Goal: Information Seeking & Learning: Learn about a topic

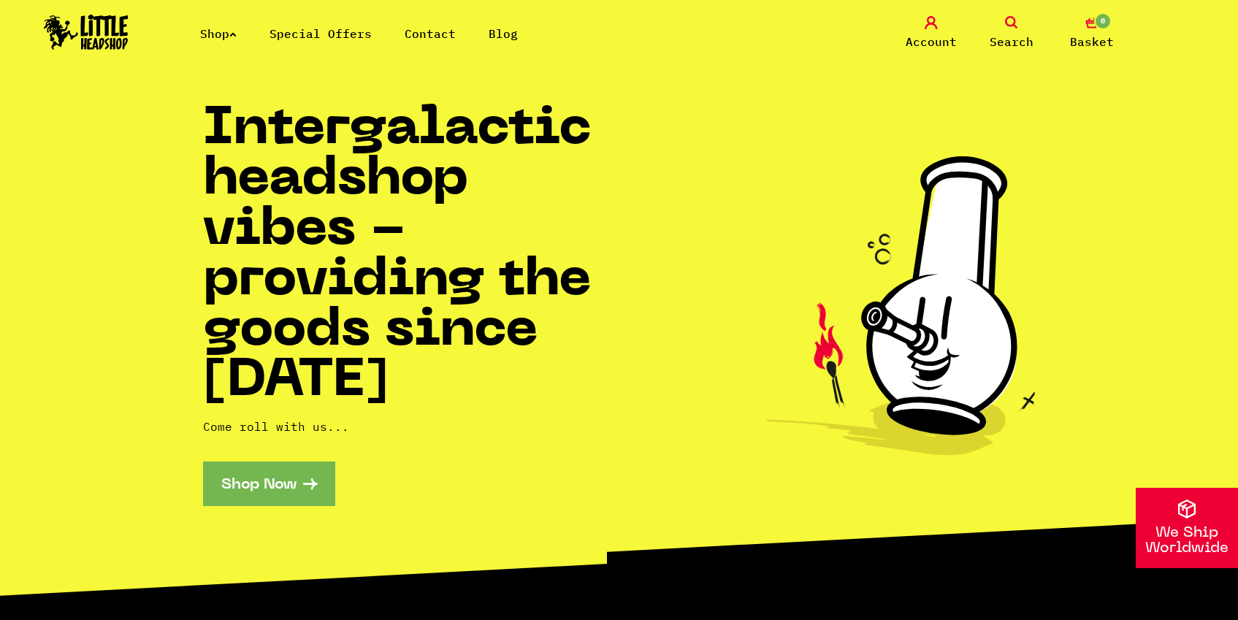
click at [297, 473] on link "Shop Now" at bounding box center [269, 484] width 132 height 45
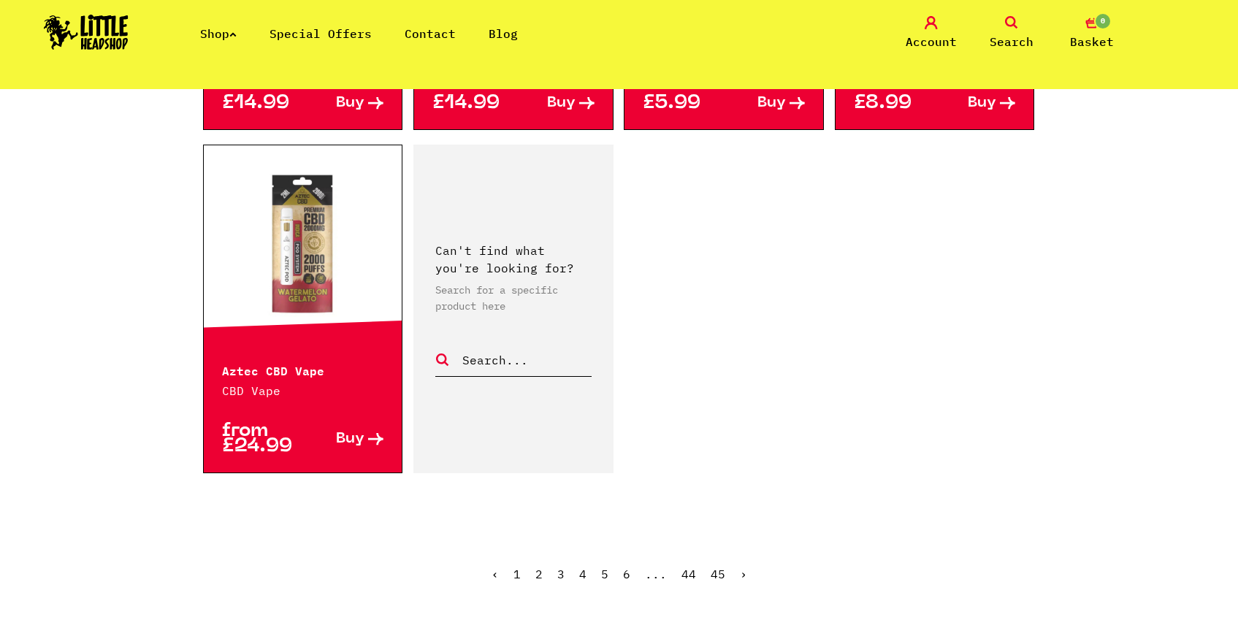
scroll to position [2280, 0]
click at [537, 567] on link "2" at bounding box center [538, 574] width 7 height 15
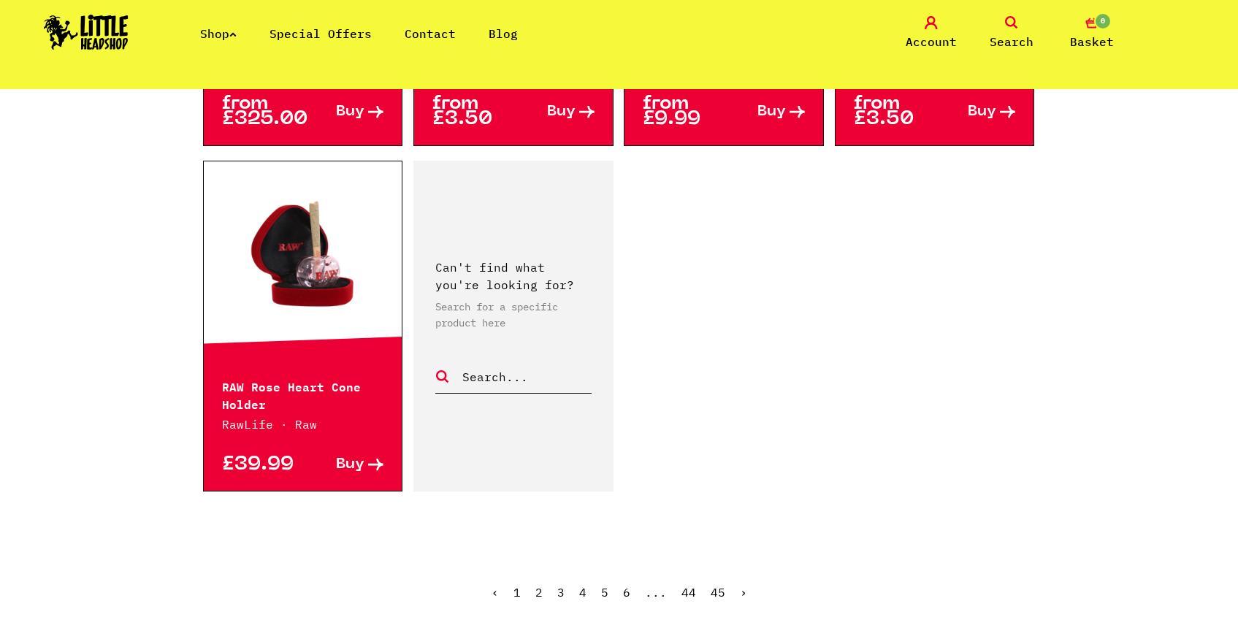
scroll to position [2216, 0]
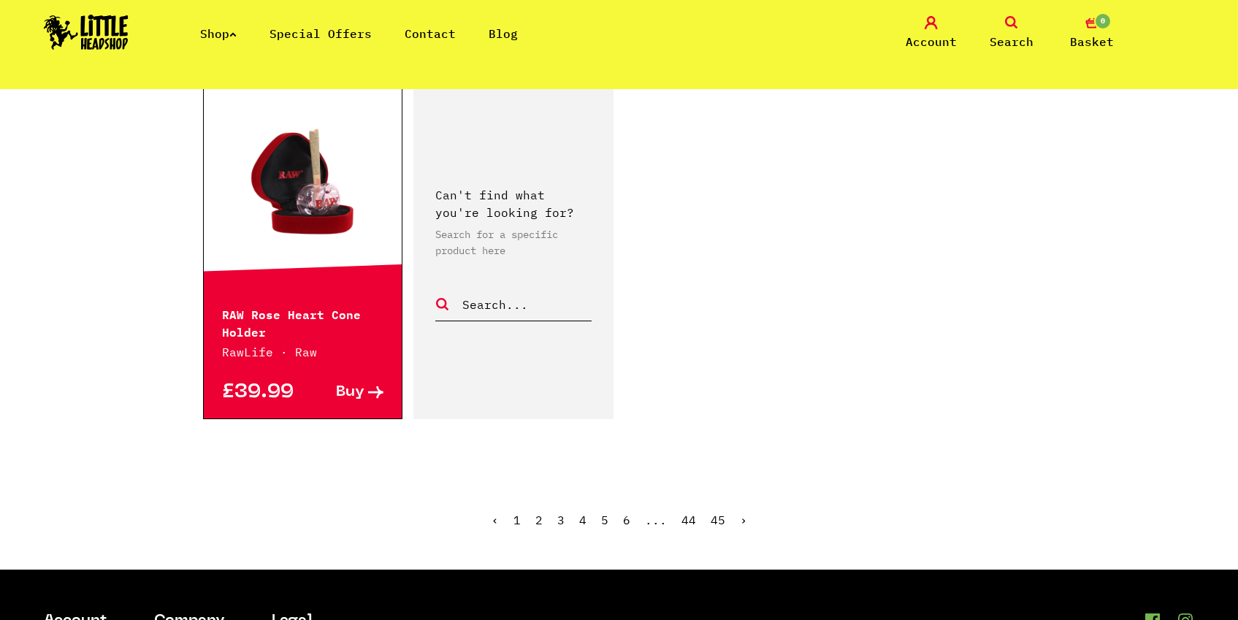
click at [1022, 31] on link "Search" at bounding box center [1011, 33] width 73 height 34
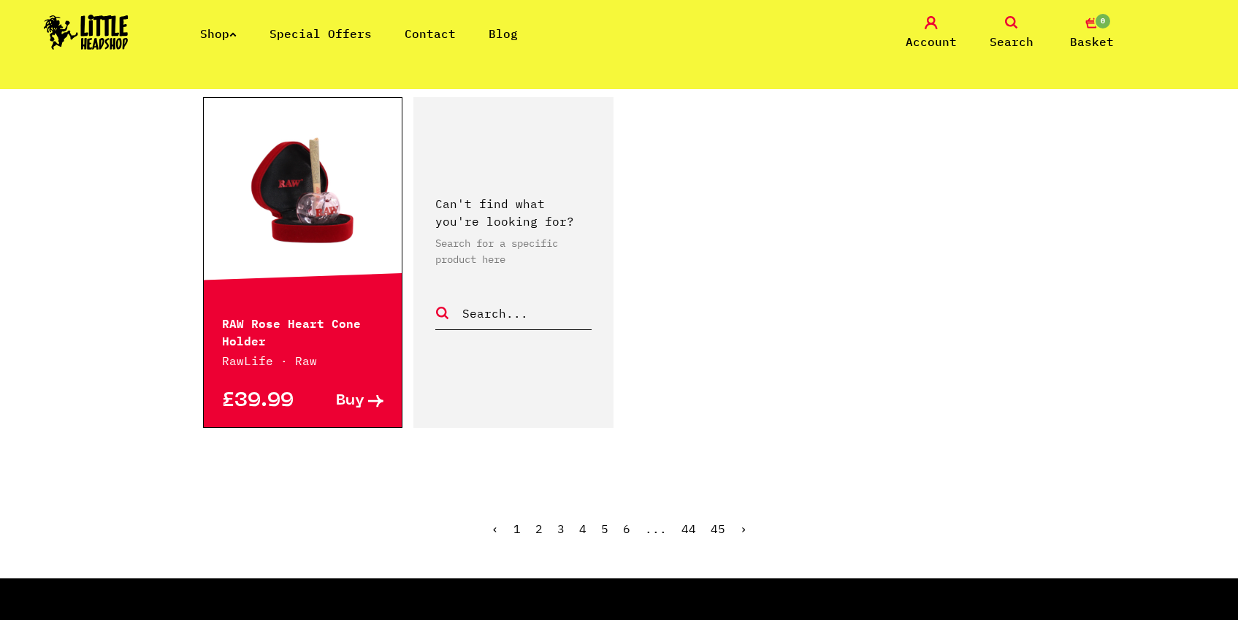
scroll to position [2249, 0]
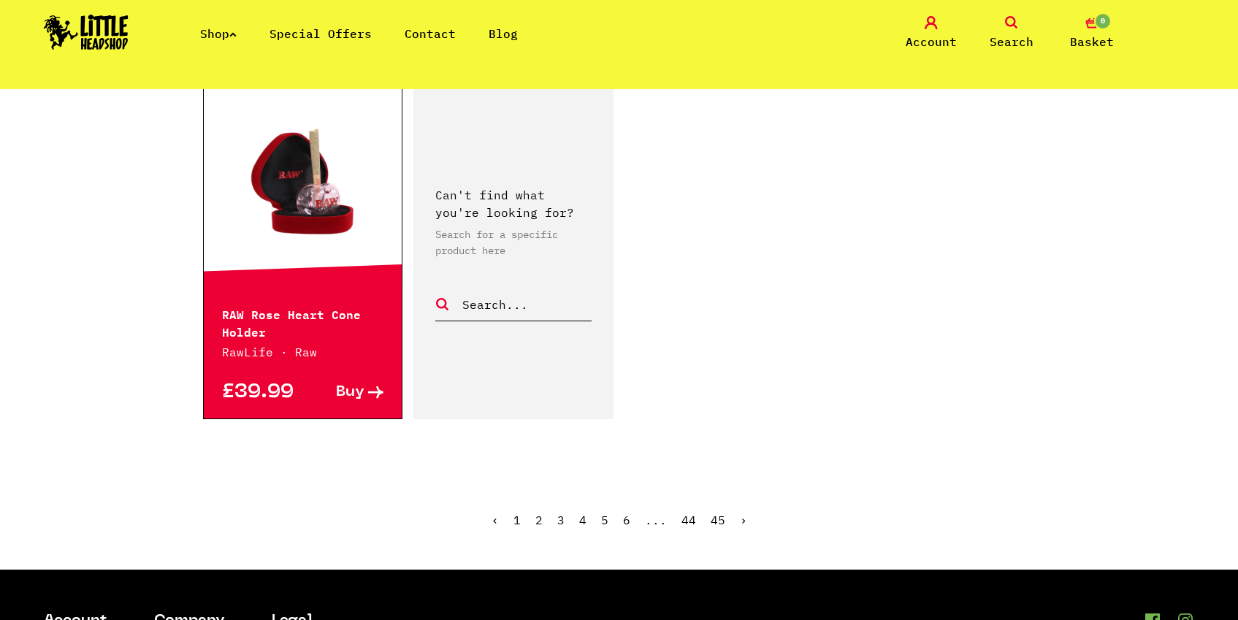
click at [1010, 17] on icon at bounding box center [1011, 22] width 13 height 13
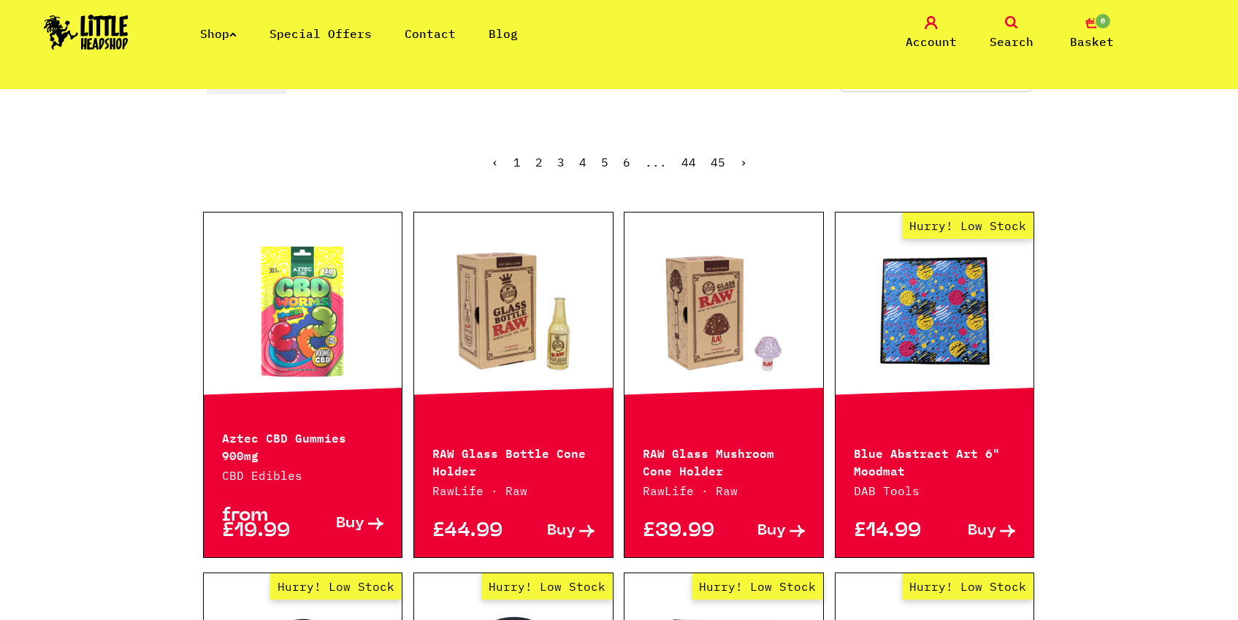
scroll to position [0, 0]
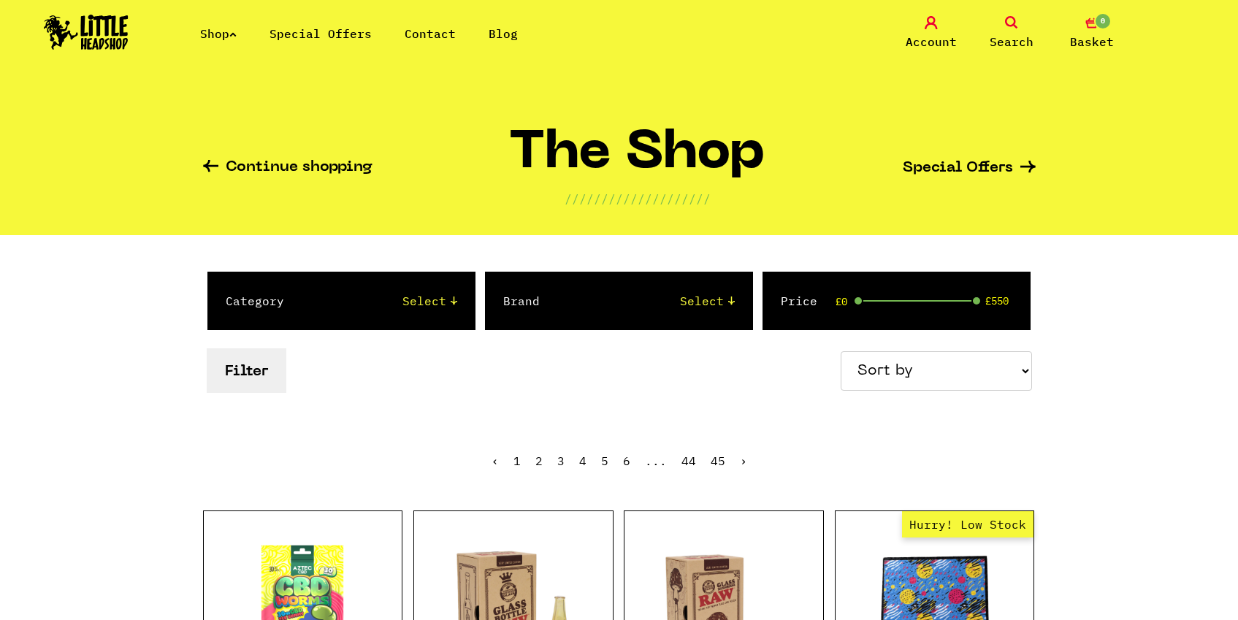
click at [1010, 26] on icon at bounding box center [1011, 22] width 13 height 13
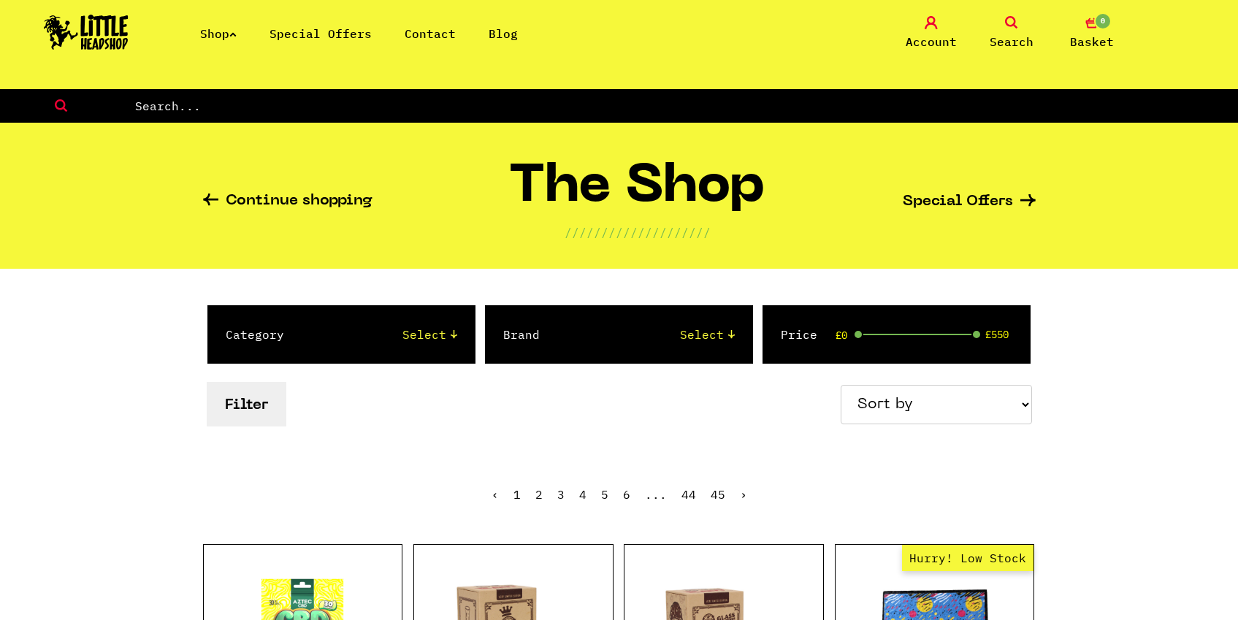
click at [259, 105] on input "text" at bounding box center [686, 105] width 1104 height 19
type input "zydot"
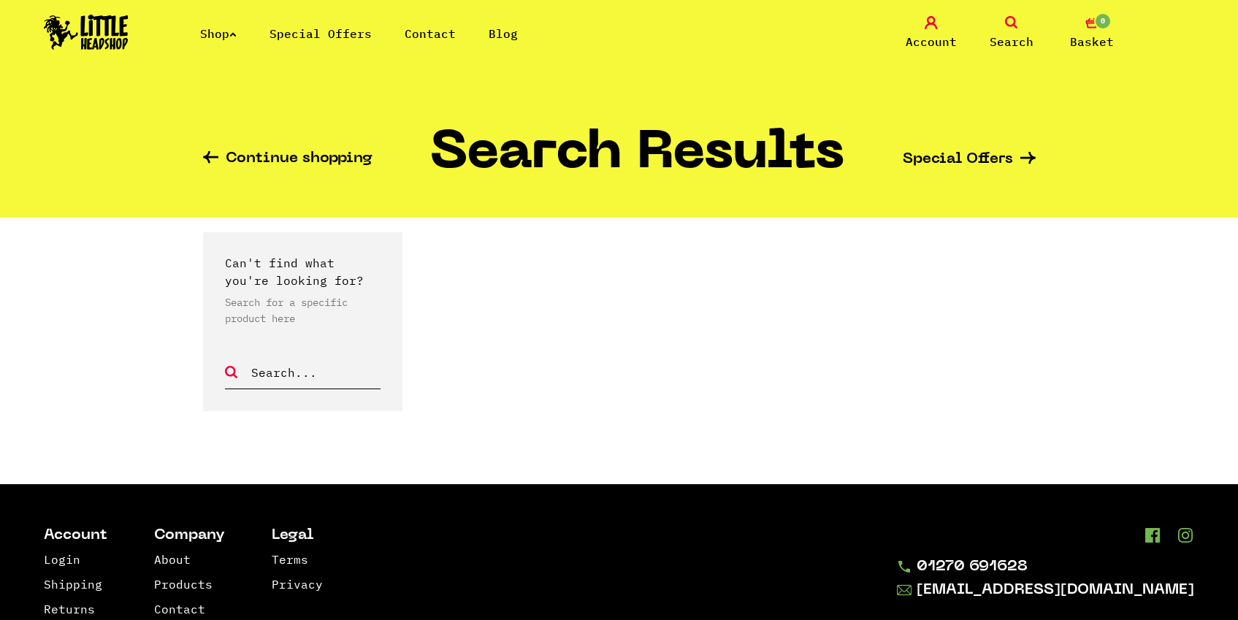
click at [1020, 16] on link "Search" at bounding box center [1011, 33] width 73 height 34
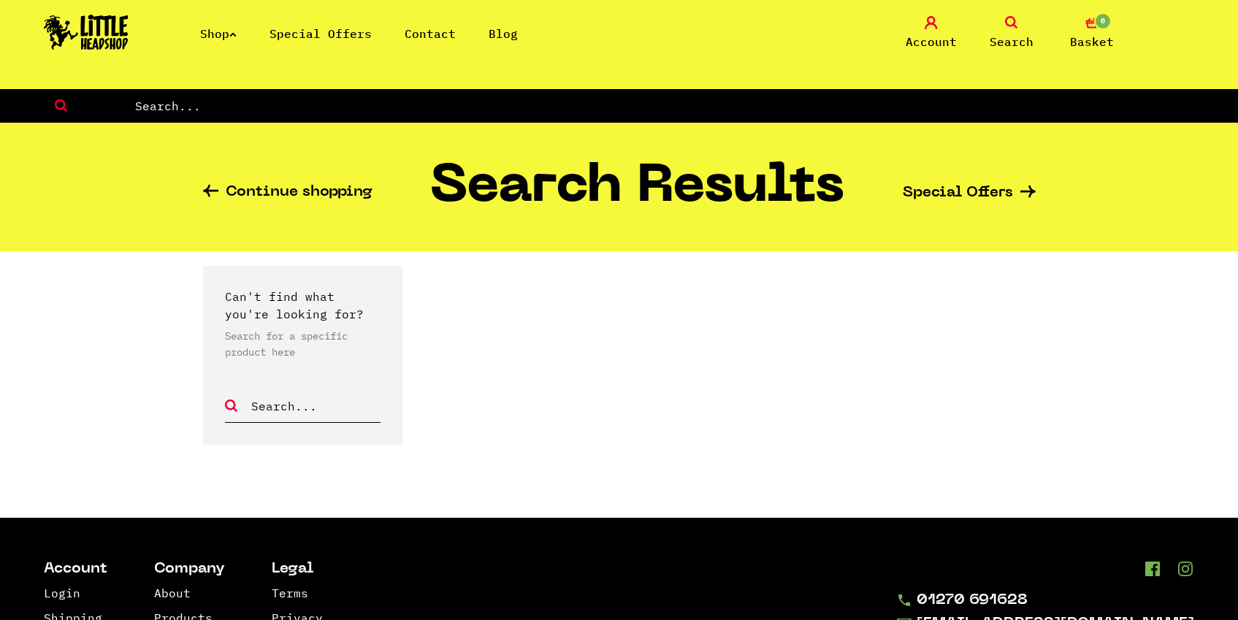
click at [218, 41] on li "Shop" at bounding box center [218, 34] width 37 height 18
click at [233, 31] on link "Shop" at bounding box center [218, 33] width 37 height 15
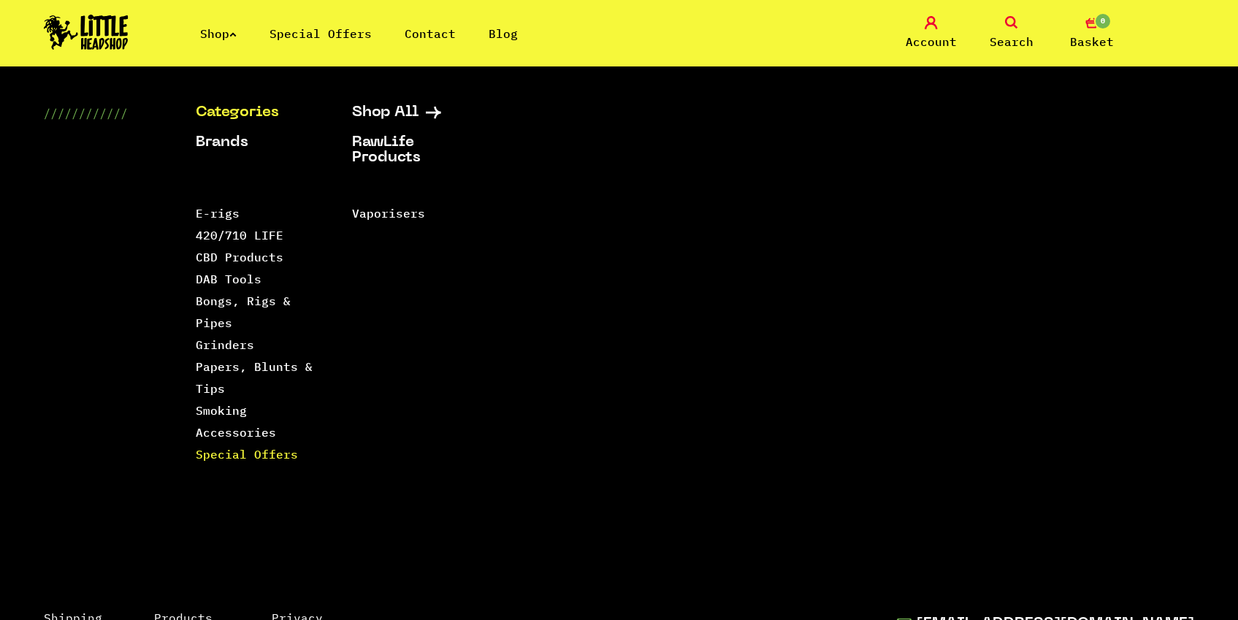
click at [240, 450] on link "Special Offers" at bounding box center [247, 454] width 102 height 15
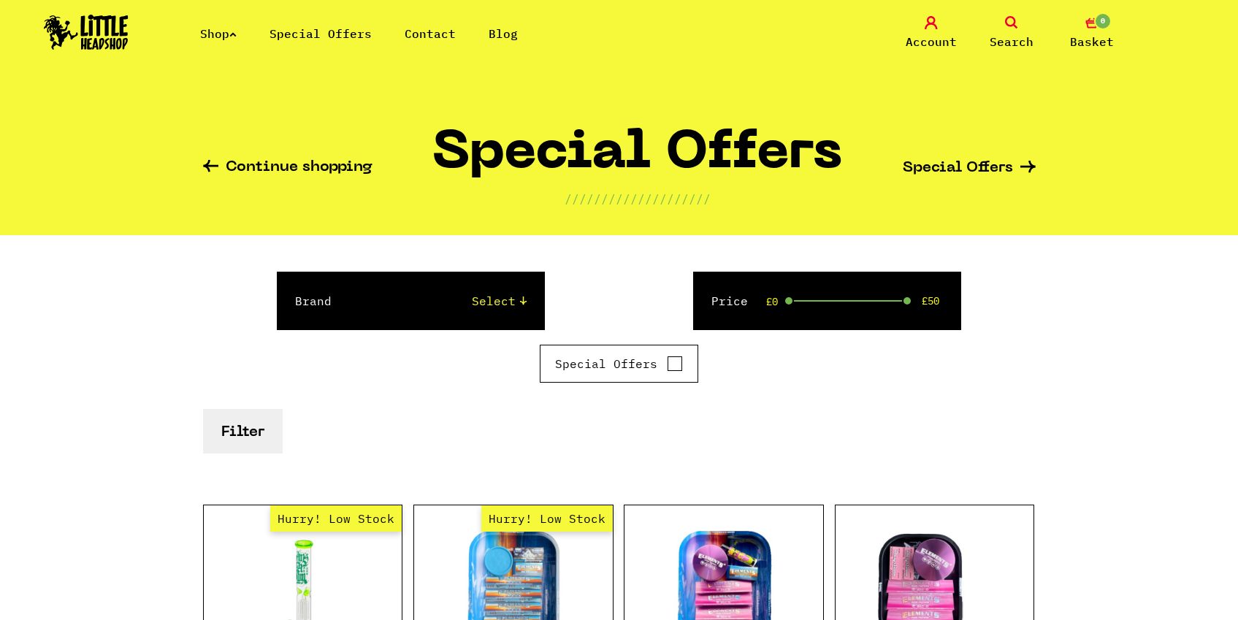
click at [232, 33] on link "Shop" at bounding box center [218, 33] width 37 height 15
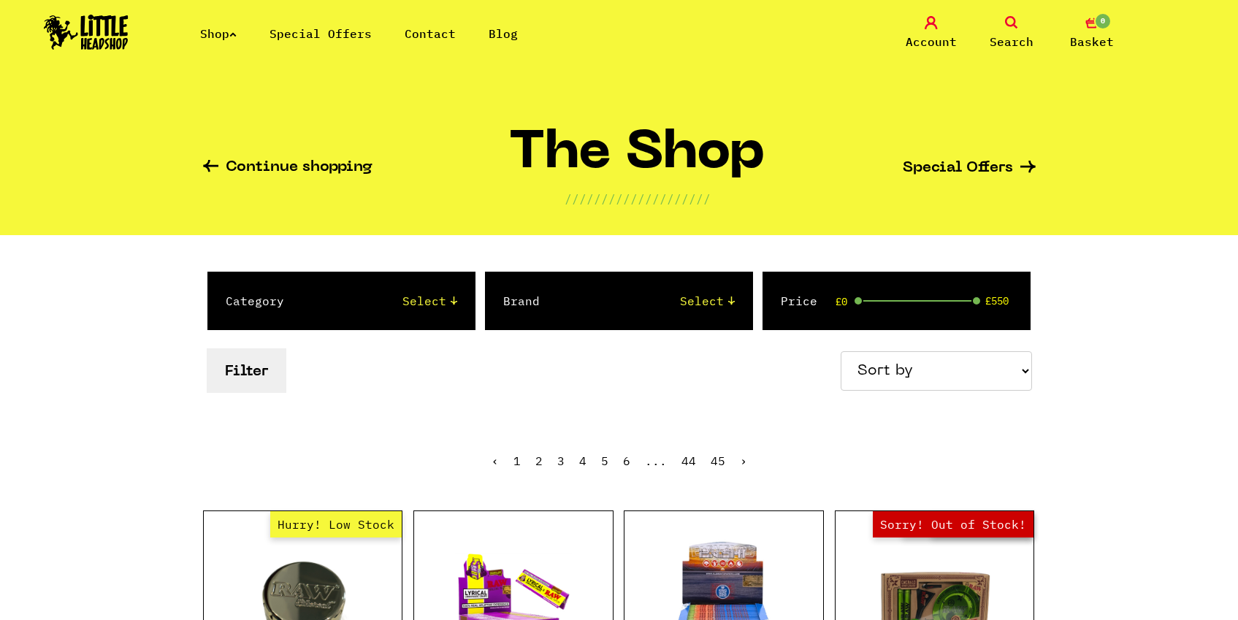
scroll to position [2280, 0]
